Goal: Use online tool/utility

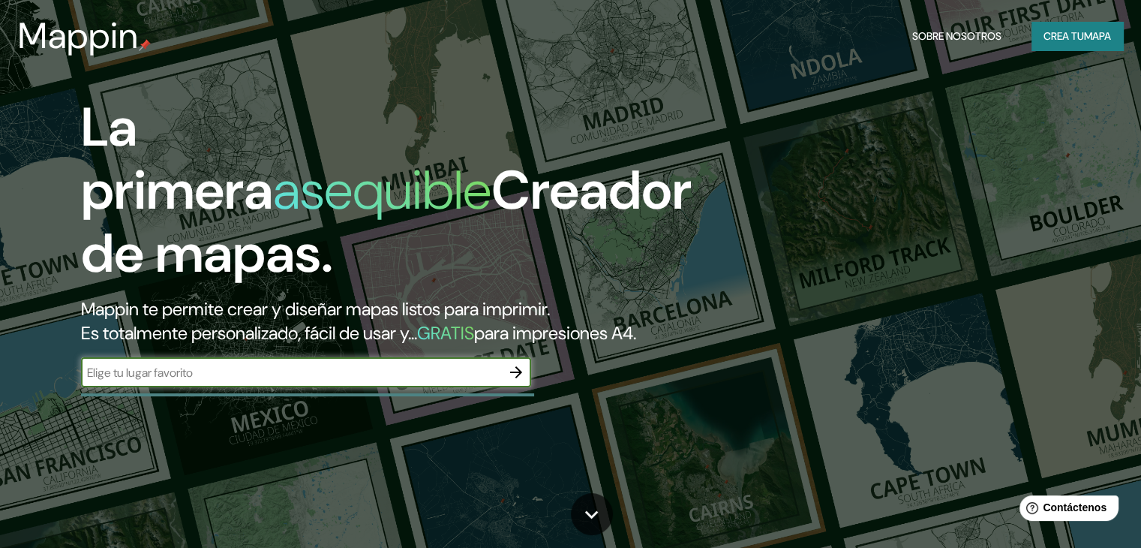
click at [228, 381] on input "text" at bounding box center [291, 372] width 420 height 17
paste input "[GEOGRAPHIC_DATA]"
type input "[GEOGRAPHIC_DATA]"
click at [519, 381] on icon "button" at bounding box center [516, 372] width 18 height 18
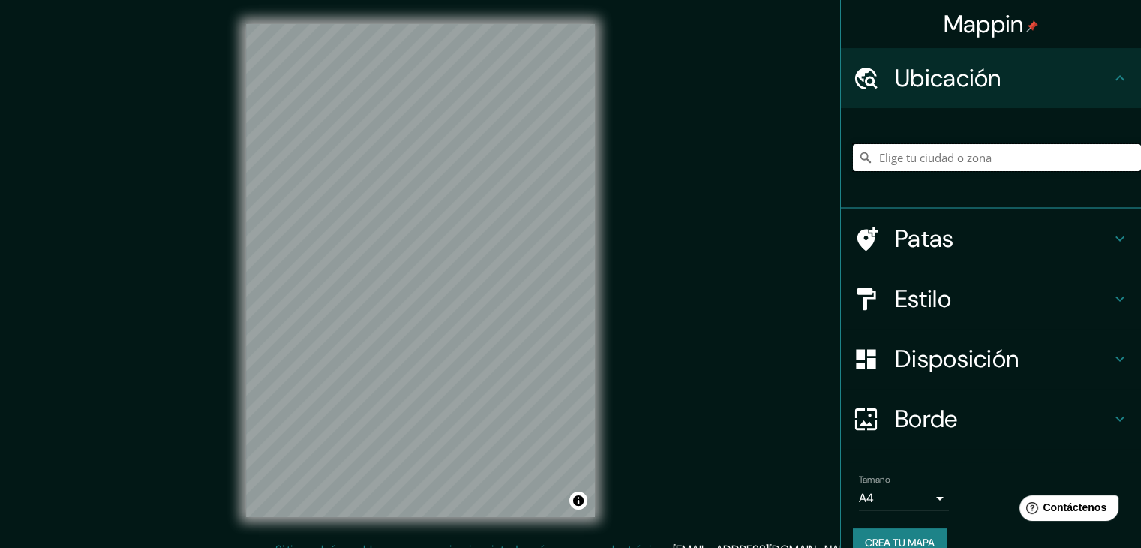
click at [974, 160] on input "Elige tu ciudad o zona" at bounding box center [997, 157] width 288 height 27
paste input "[GEOGRAPHIC_DATA]"
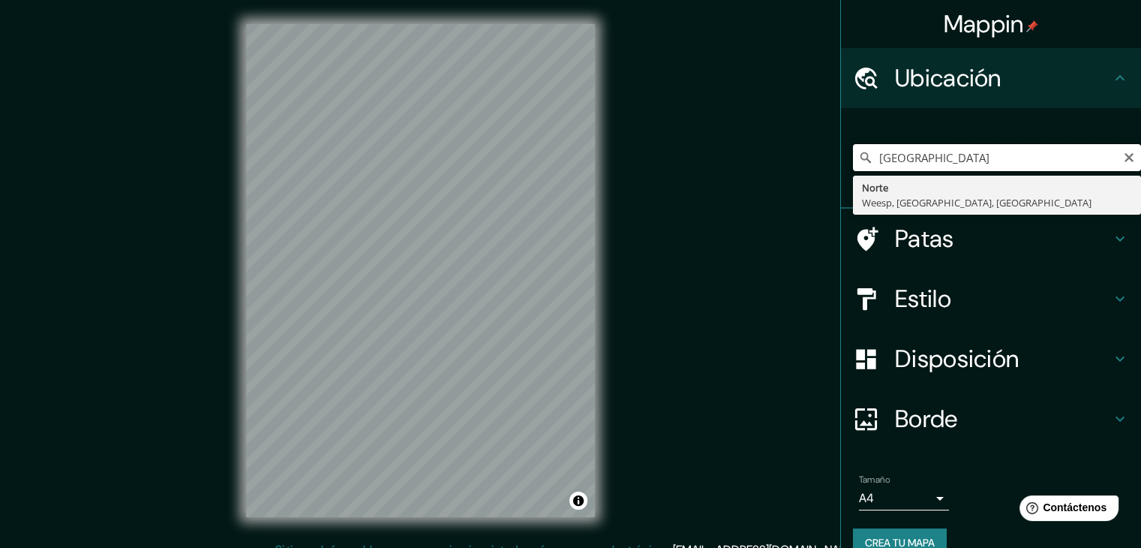
click at [1027, 148] on input "[GEOGRAPHIC_DATA]" at bounding box center [997, 157] width 288 height 27
drag, startPoint x: 1016, startPoint y: 155, endPoint x: 853, endPoint y: 150, distance: 162.8
click at [853, 150] on div "[GEOGRAPHIC_DATA] [GEOGRAPHIC_DATA], [GEOGRAPHIC_DATA], [GEOGRAPHIC_DATA]" at bounding box center [997, 157] width 288 height 27
type input "[PERSON_NAME][GEOGRAPHIC_DATA], [GEOGRAPHIC_DATA]"
